Goal: Task Accomplishment & Management: Use online tool/utility

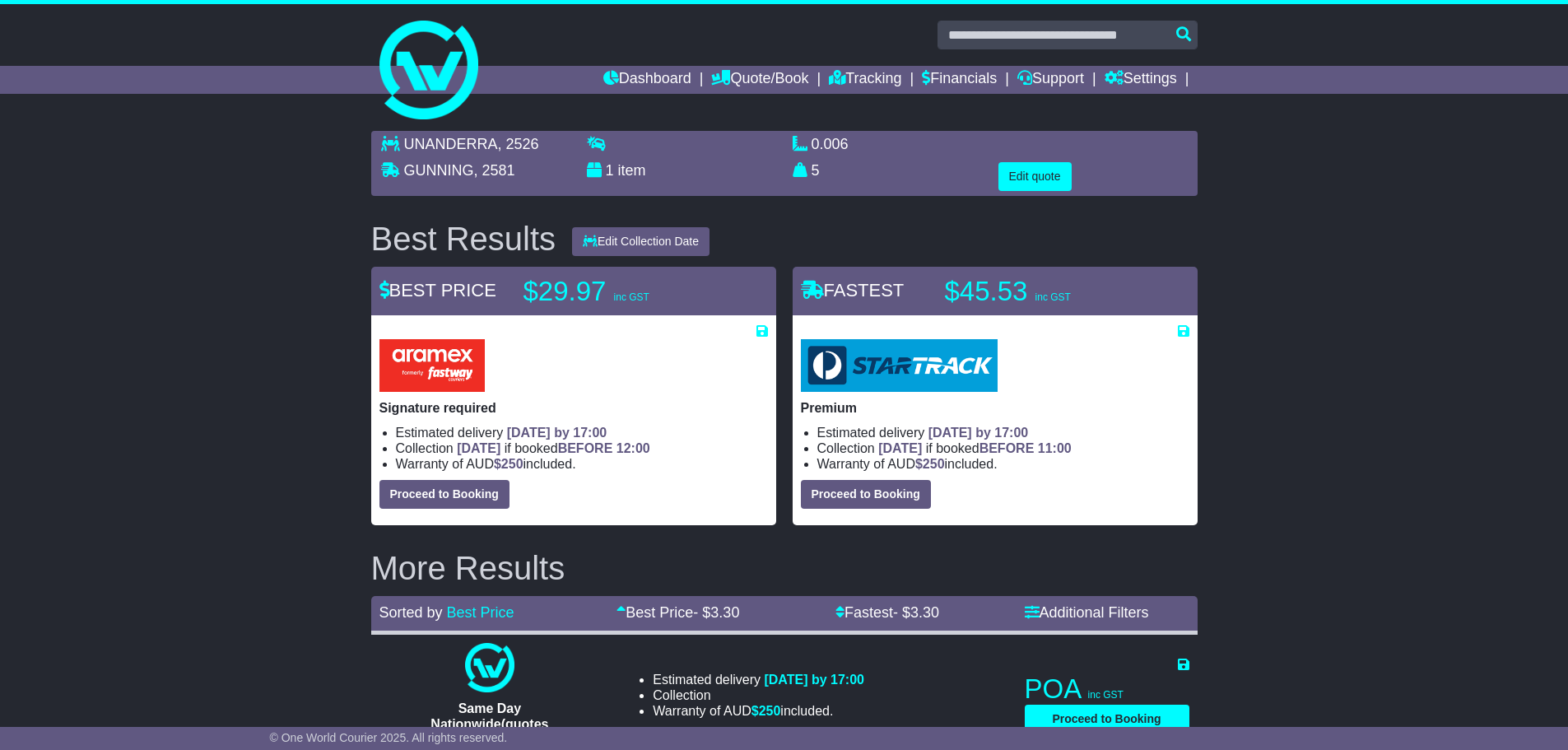
drag, startPoint x: 345, startPoint y: 239, endPoint x: 1265, endPoint y: 521, distance: 962.2
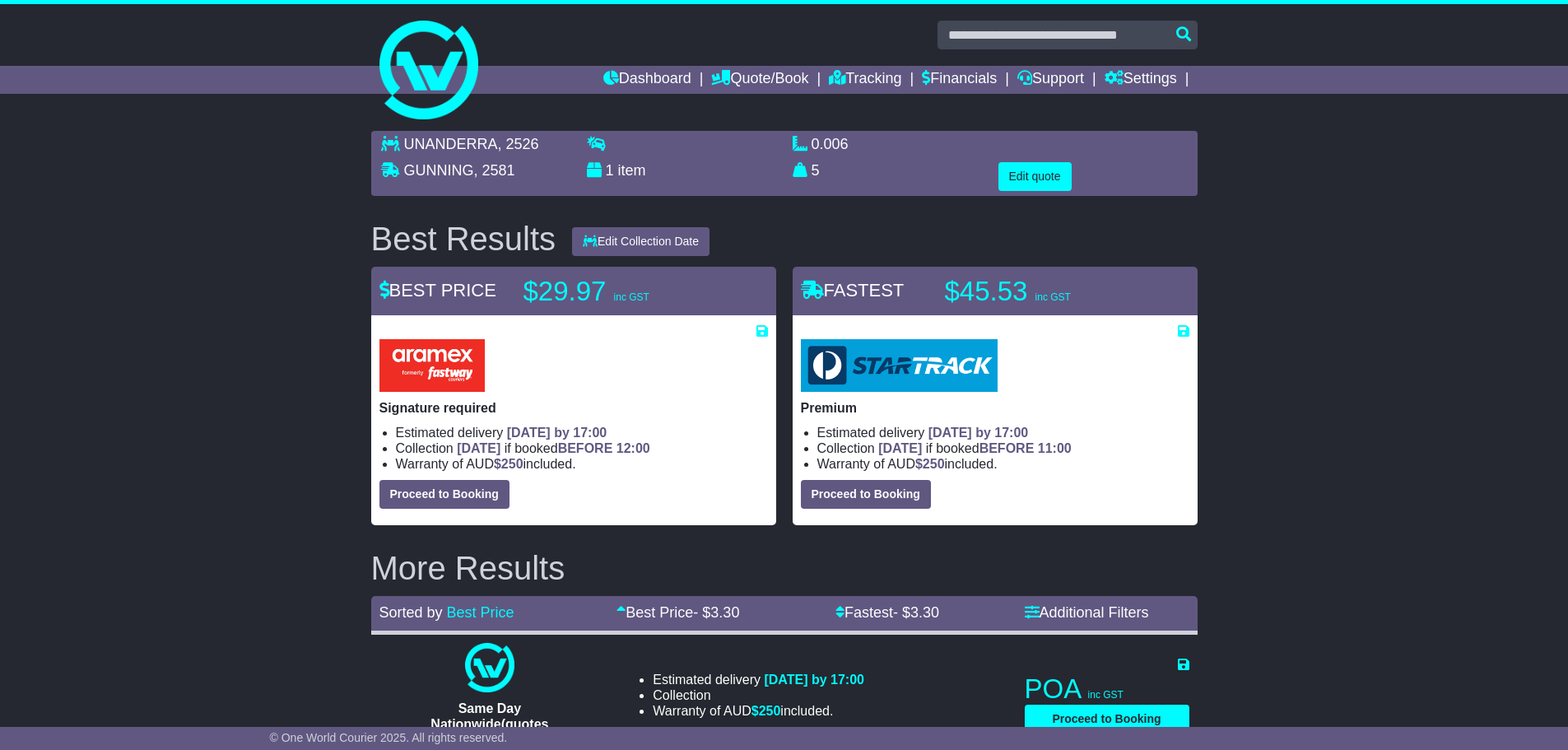
drag, startPoint x: 564, startPoint y: 575, endPoint x: 375, endPoint y: 222, distance: 400.4
click at [375, 222] on div "Best Results" at bounding box center [464, 239] width 202 height 36
drag, startPoint x: 372, startPoint y: 218, endPoint x: 929, endPoint y: 568, distance: 657.8
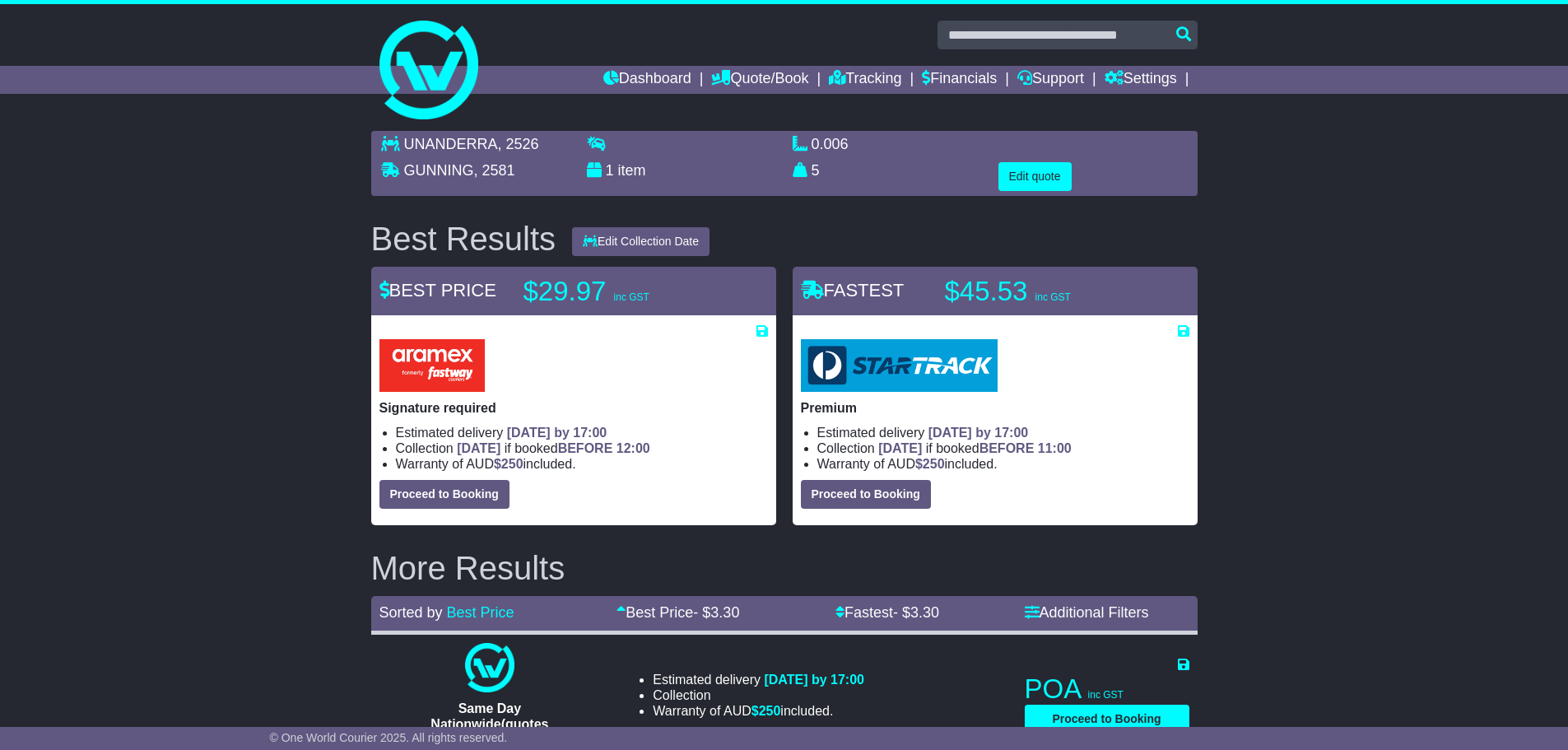
click at [929, 568] on h2 "More Results" at bounding box center [784, 567] width 826 height 36
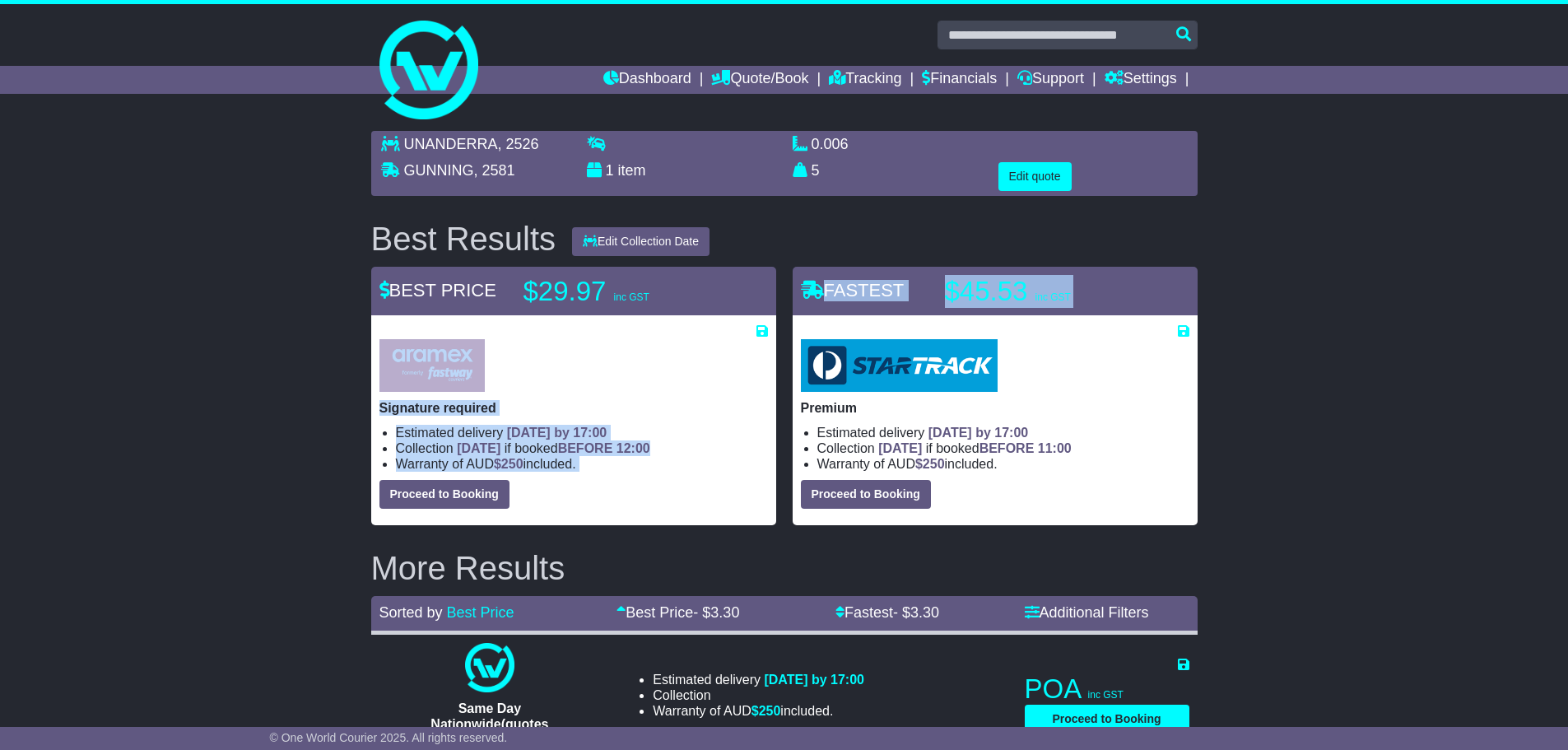
drag, startPoint x: 780, startPoint y: 265, endPoint x: 781, endPoint y: 315, distance: 50.0
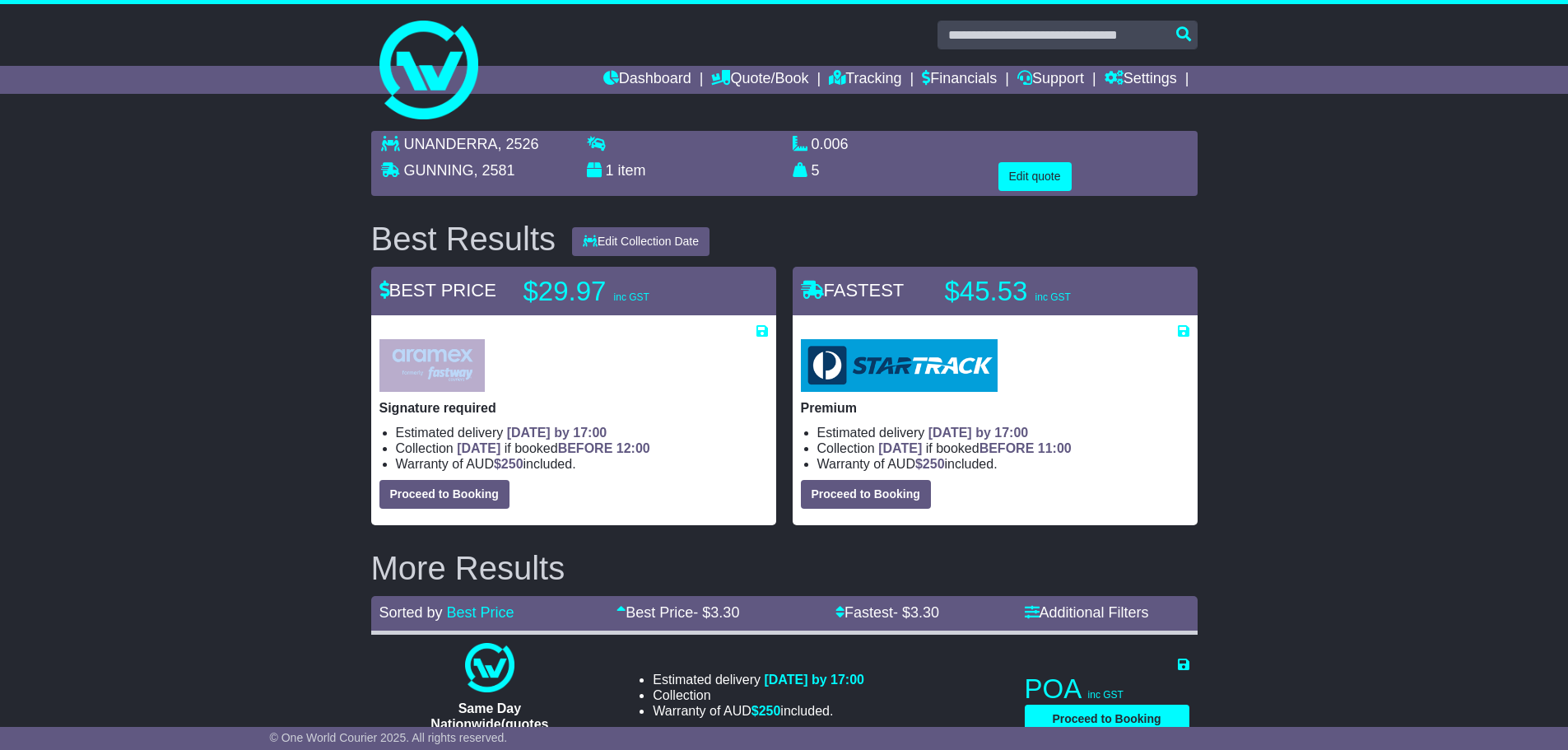
click at [782, 309] on div "Save Quote × Close Save BEST PRICE $29.97 inc GST $" at bounding box center [574, 396] width 421 height 259
